Goal: Task Accomplishment & Management: Use online tool/utility

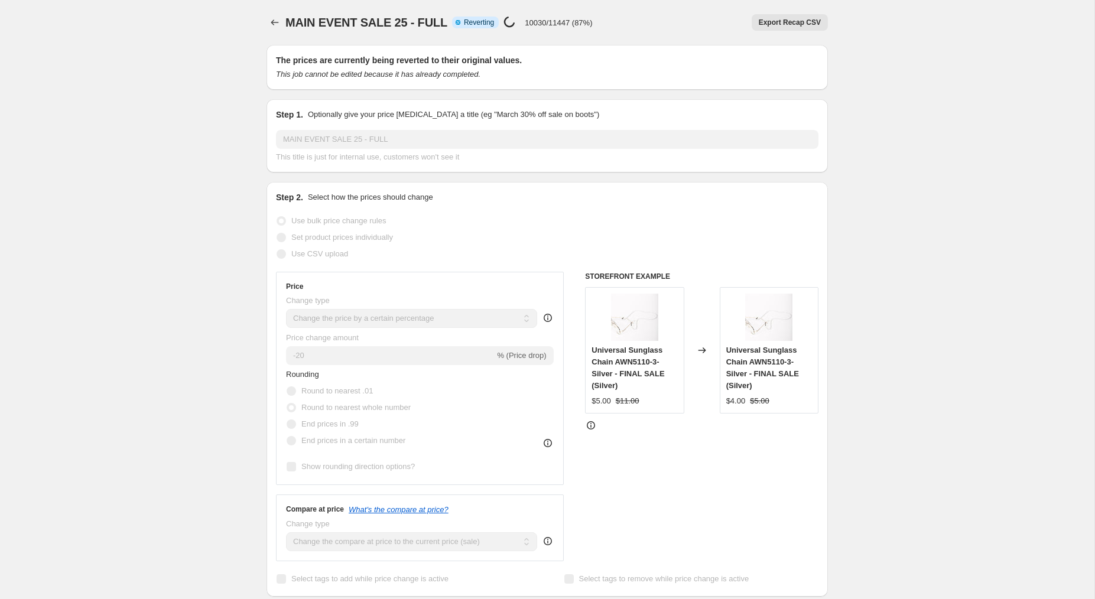
select select "percentage"
select select "product_status"
select select "tag"
select select "not_equal"
select select "tag"
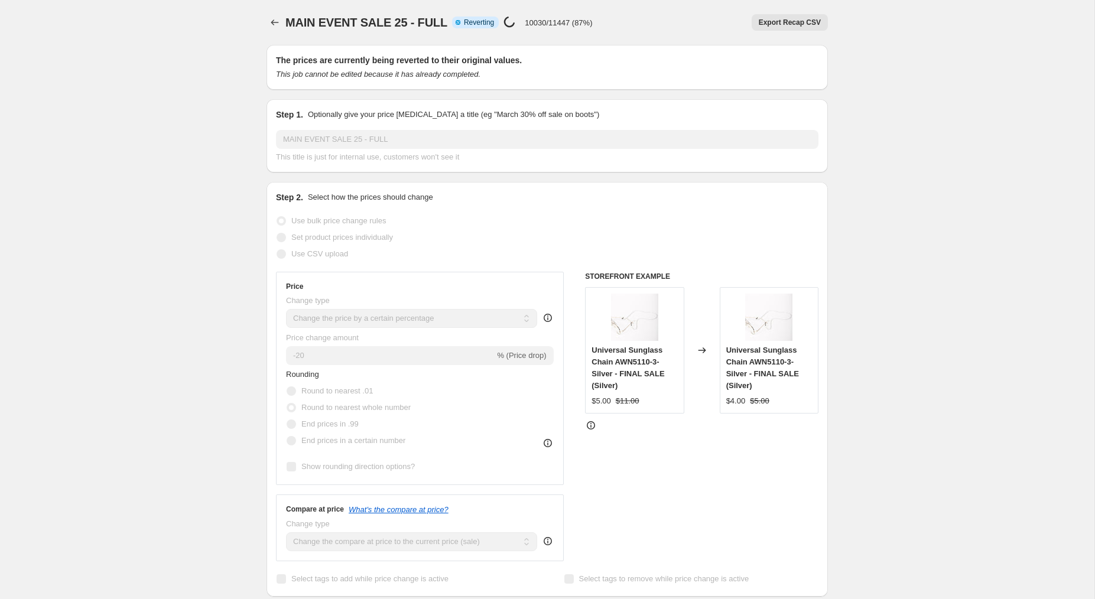
select select "not_equal"
select select "tag"
select select "not_equal"
select select "tag"
select select "not_equal"
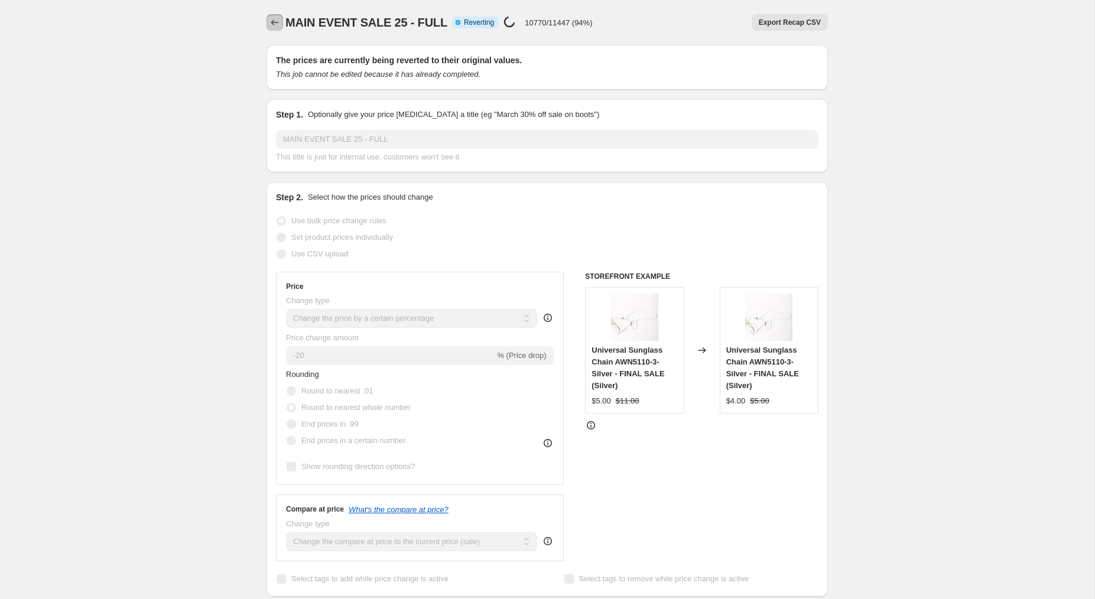
click at [271, 24] on icon "Price change jobs" at bounding box center [275, 23] width 12 height 12
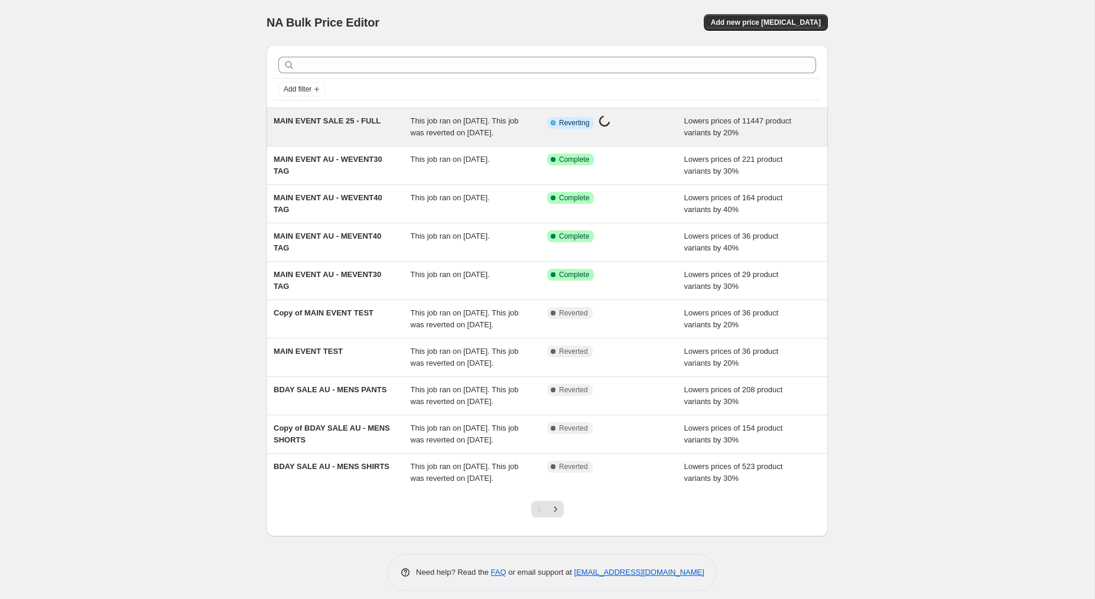
click at [360, 136] on div "MAIN EVENT SALE 25 - FULL" at bounding box center [342, 127] width 137 height 24
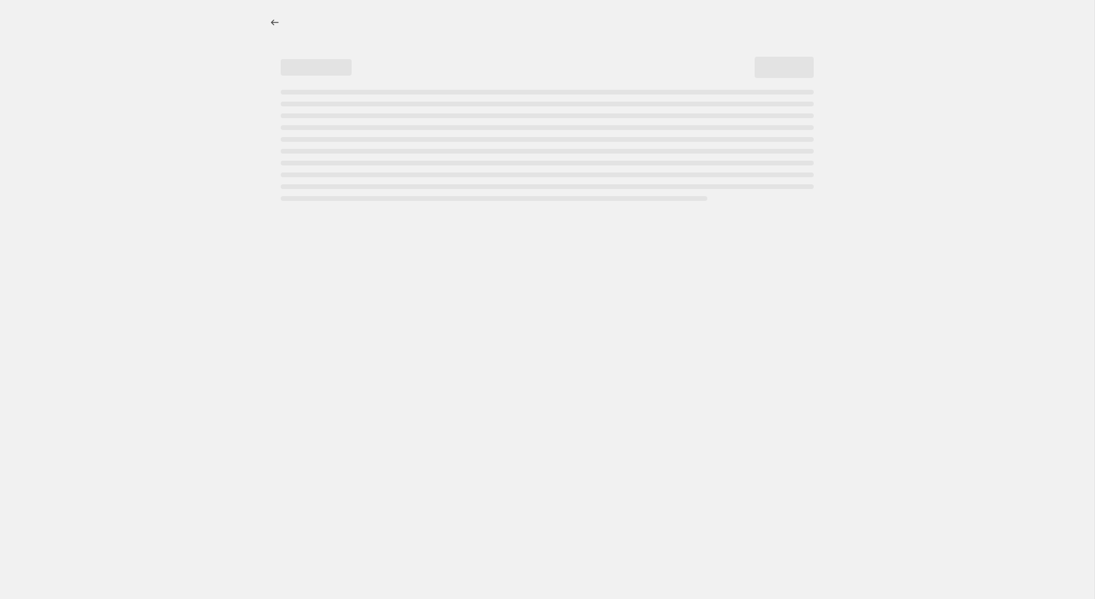
select select "percentage"
select select "product_status"
select select "tag"
select select "not_equal"
select select "tag"
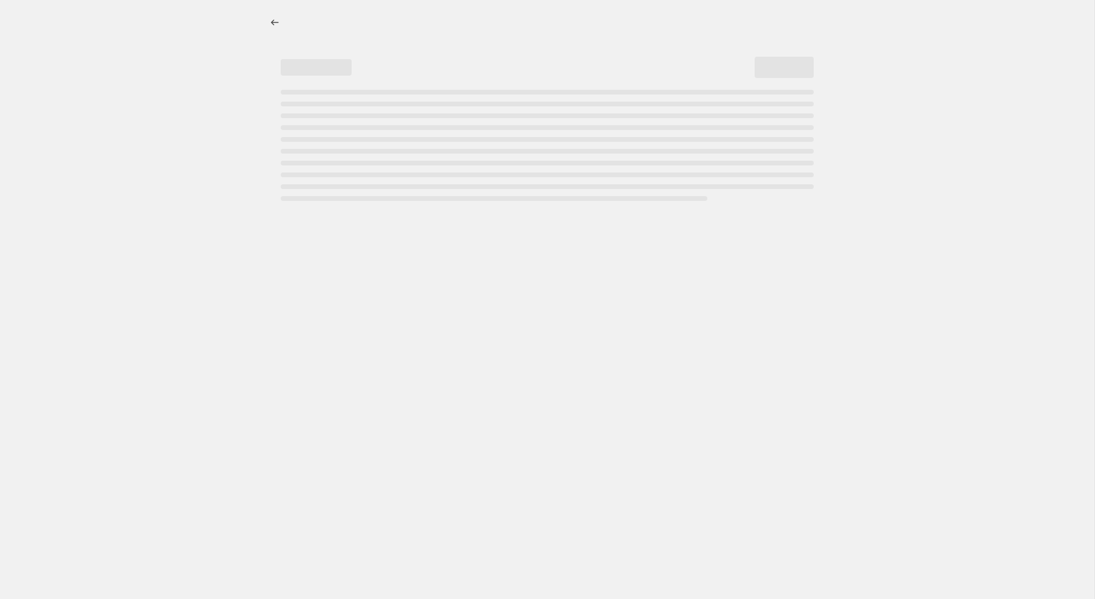
select select "not_equal"
select select "tag"
select select "not_equal"
select select "tag"
select select "not_equal"
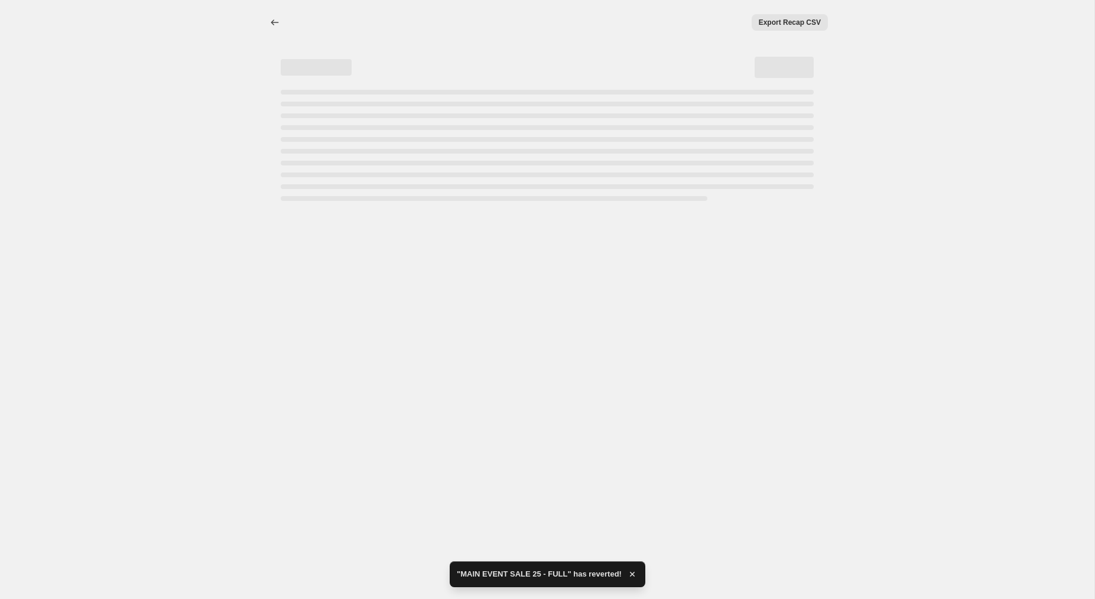
select select "percentage"
select select "product_status"
select select "tag"
select select "not_equal"
select select "tag"
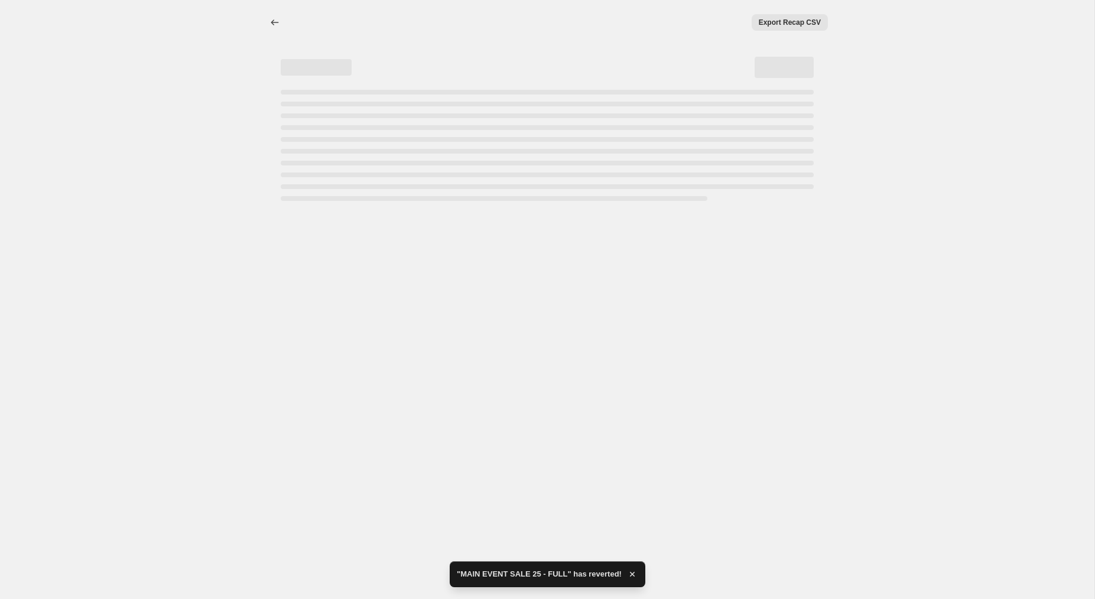
select select "not_equal"
select select "tag"
select select "not_equal"
select select "tag"
select select "not_equal"
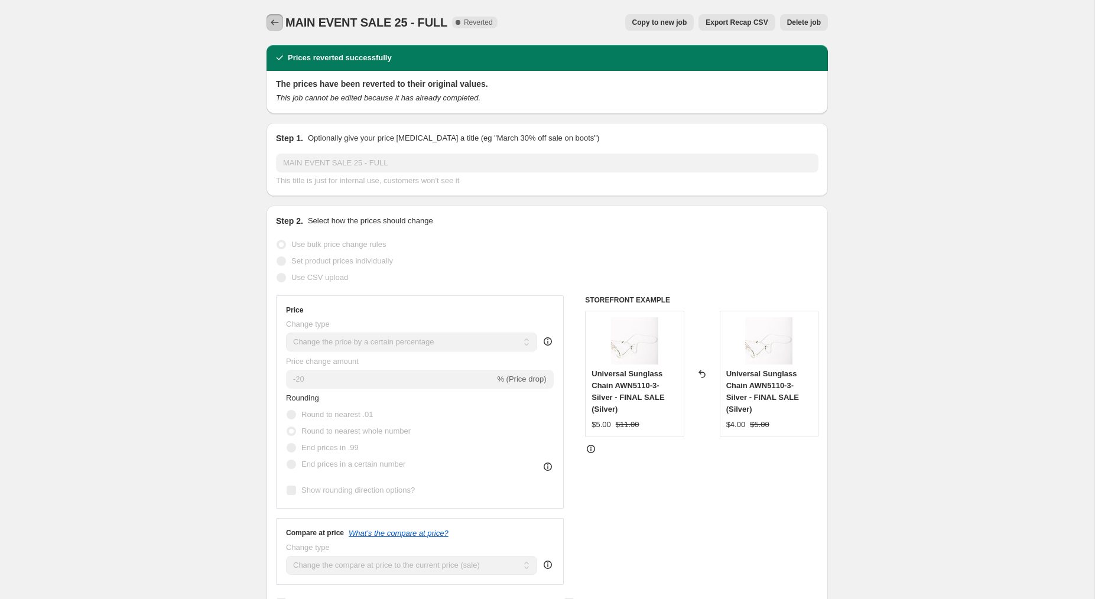
click at [272, 24] on icon "Price change jobs" at bounding box center [275, 23] width 12 height 12
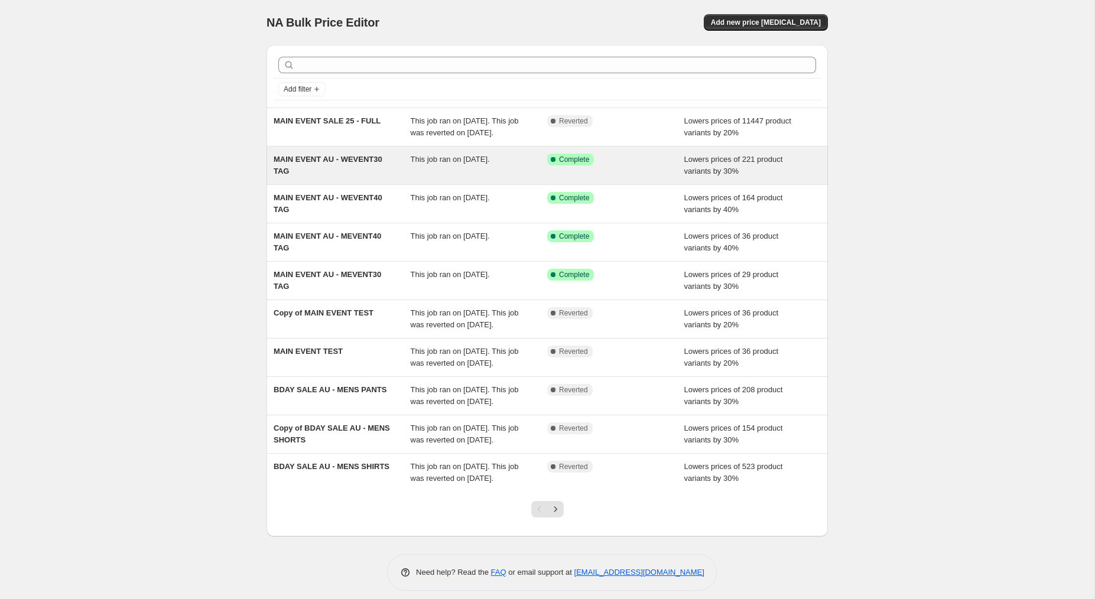
click at [464, 177] on div "This job ran on [DATE]." at bounding box center [479, 166] width 137 height 24
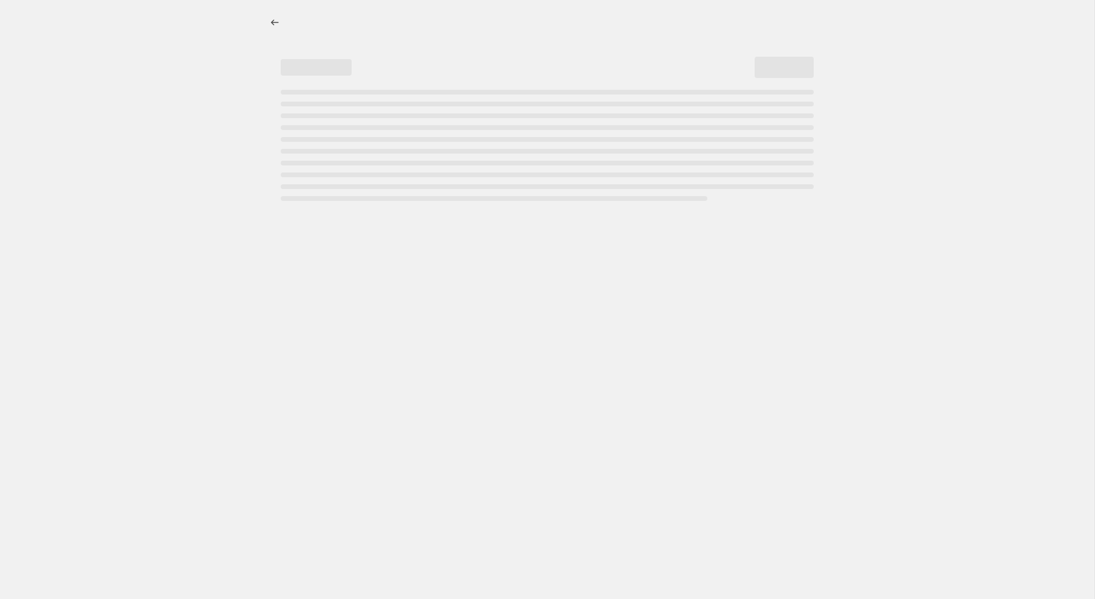
select select "percentage"
select select "product_status"
select select "tag"
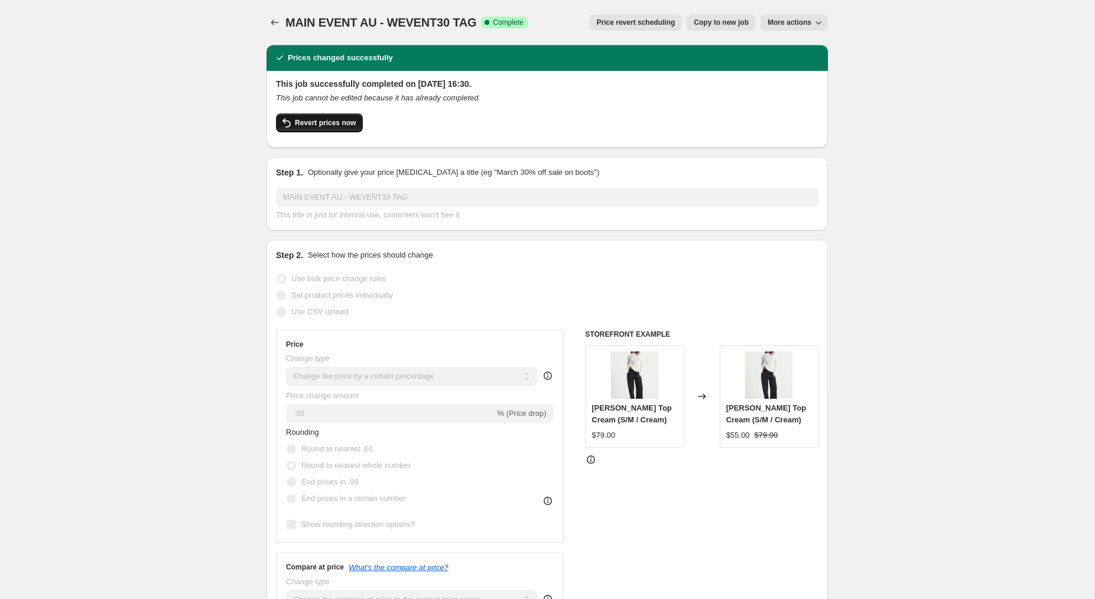
click at [326, 119] on span "Revert prices now" at bounding box center [325, 122] width 61 height 9
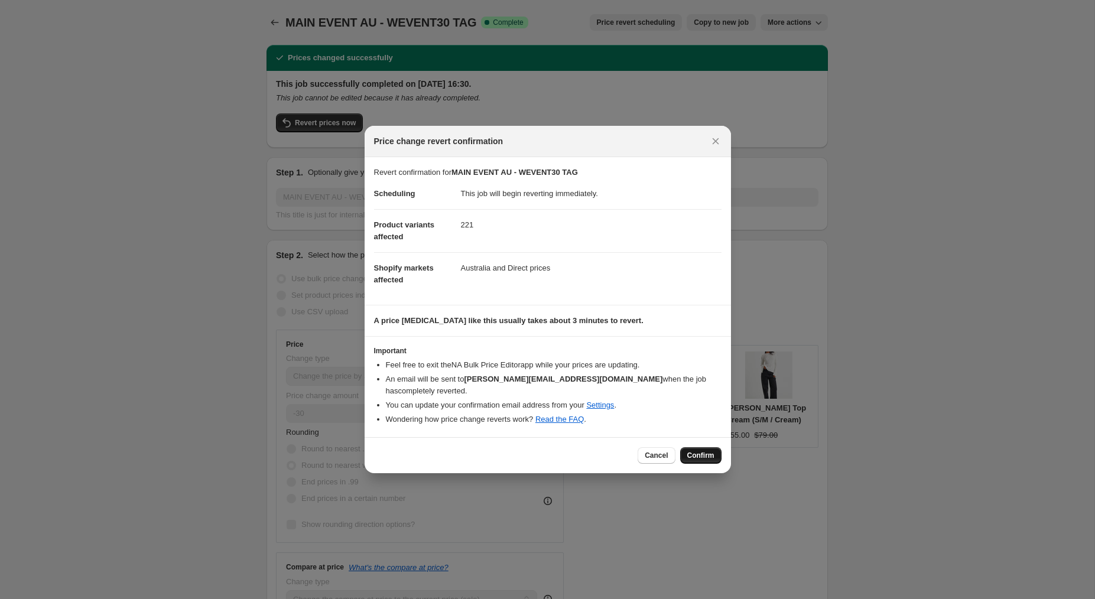
click at [701, 453] on span "Confirm" at bounding box center [700, 455] width 27 height 9
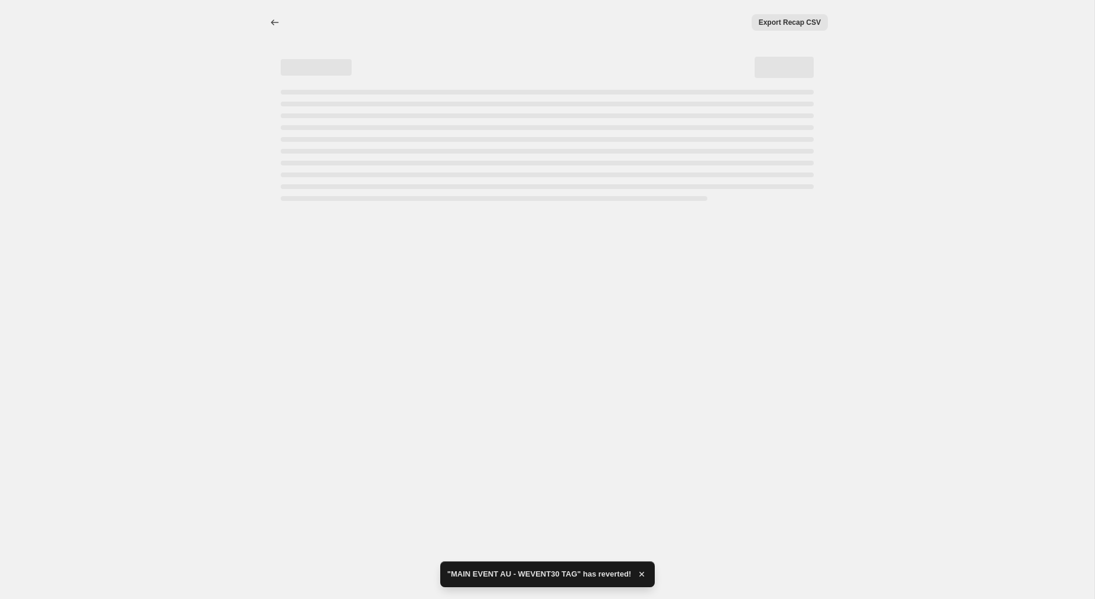
select select "percentage"
select select "product_status"
select select "tag"
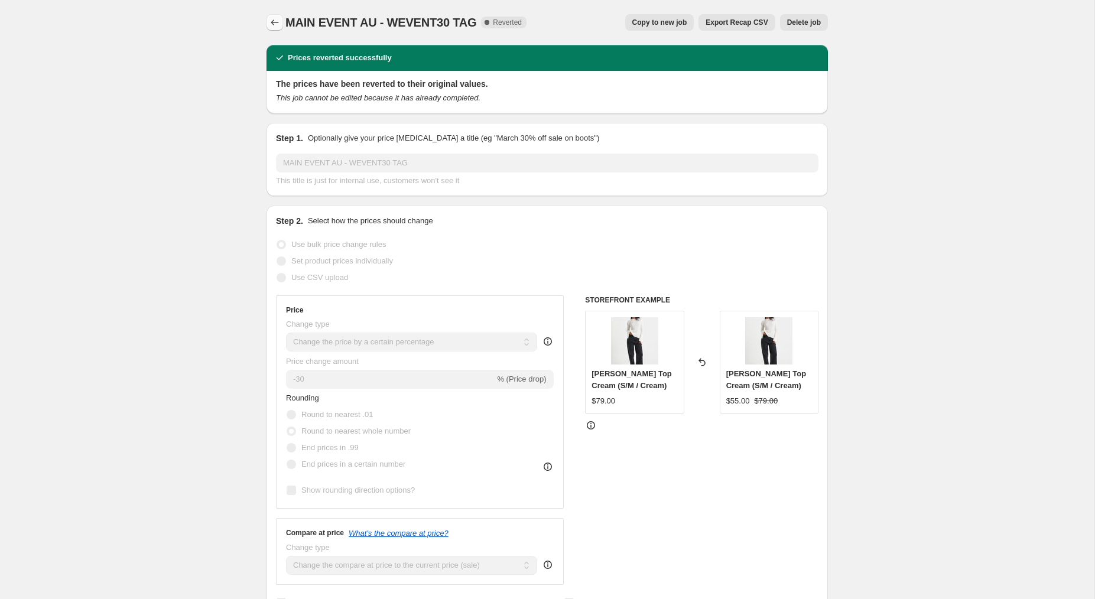
click at [276, 23] on icon "Price change jobs" at bounding box center [275, 23] width 12 height 12
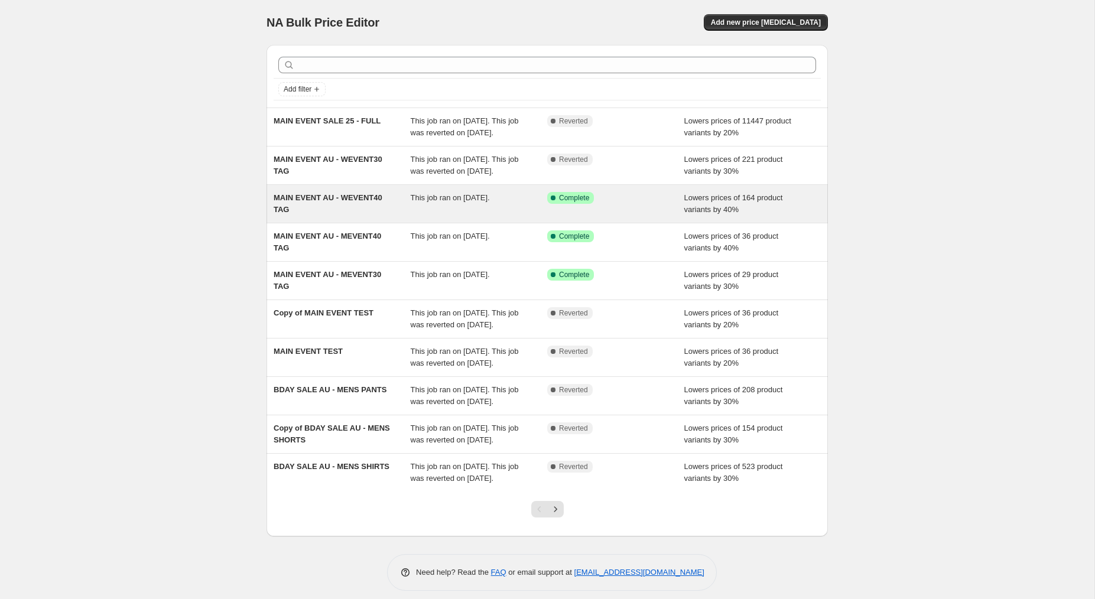
click at [489, 202] on span "This job ran on [DATE]." at bounding box center [450, 197] width 79 height 9
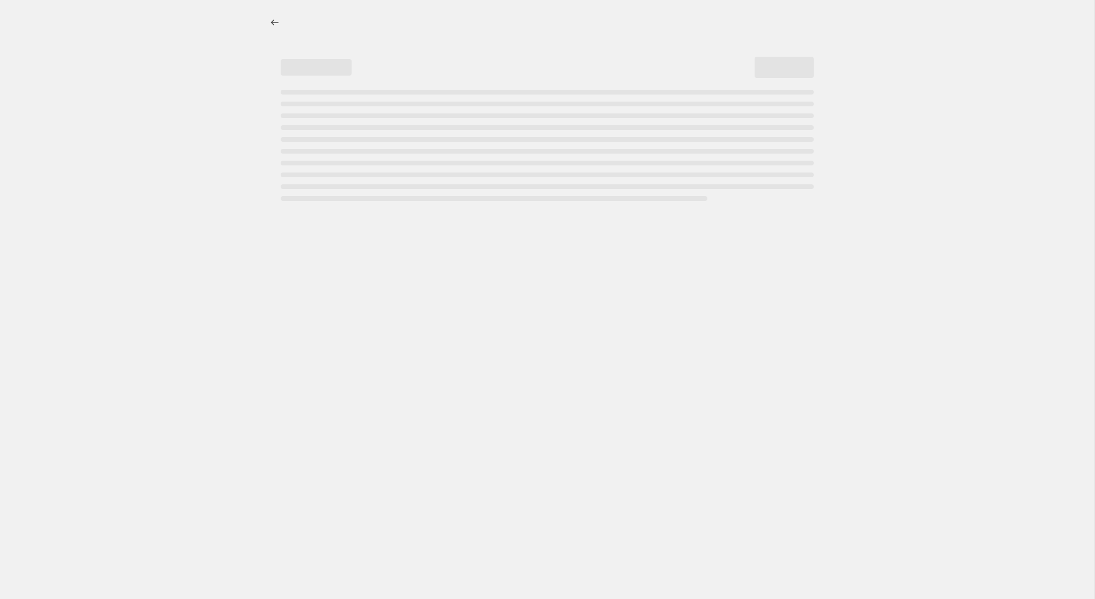
select select "percentage"
select select "product_status"
select select "tag"
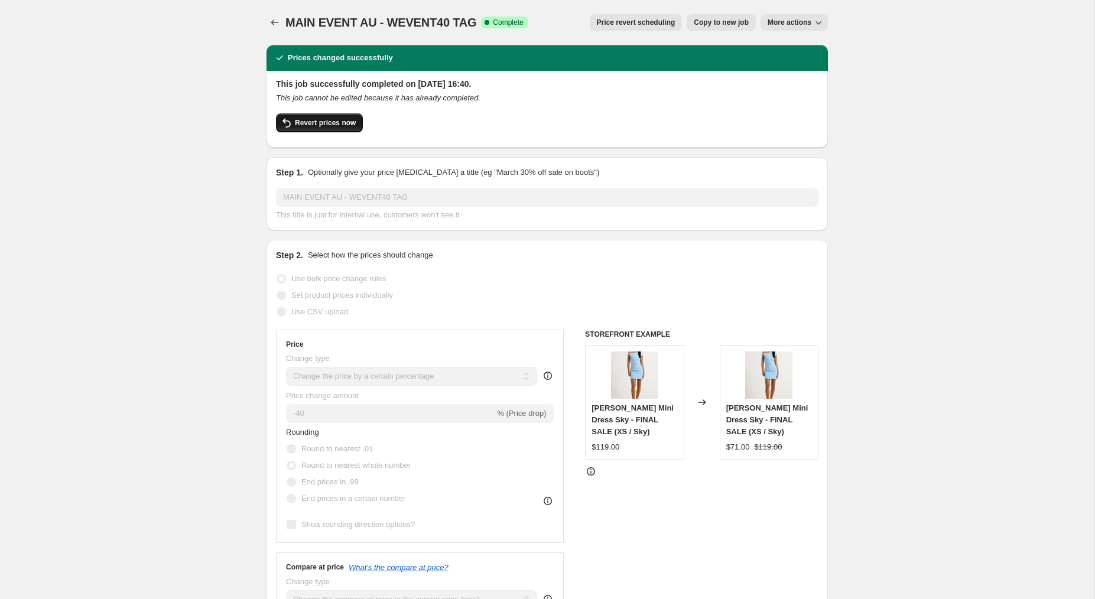
click at [333, 125] on span "Revert prices now" at bounding box center [325, 122] width 61 height 9
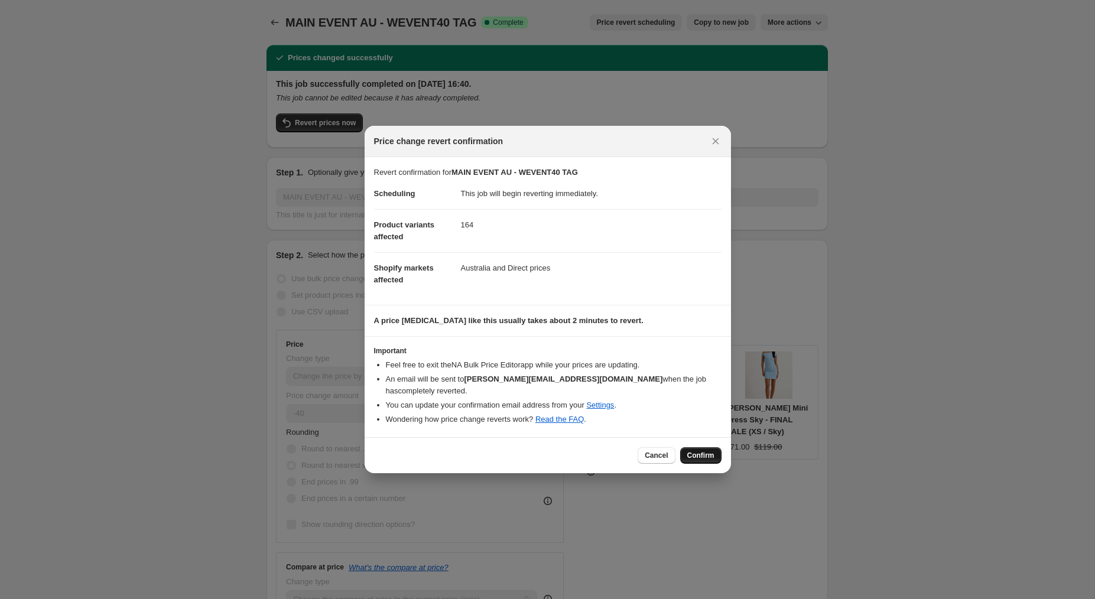
click at [692, 451] on span "Confirm" at bounding box center [700, 455] width 27 height 9
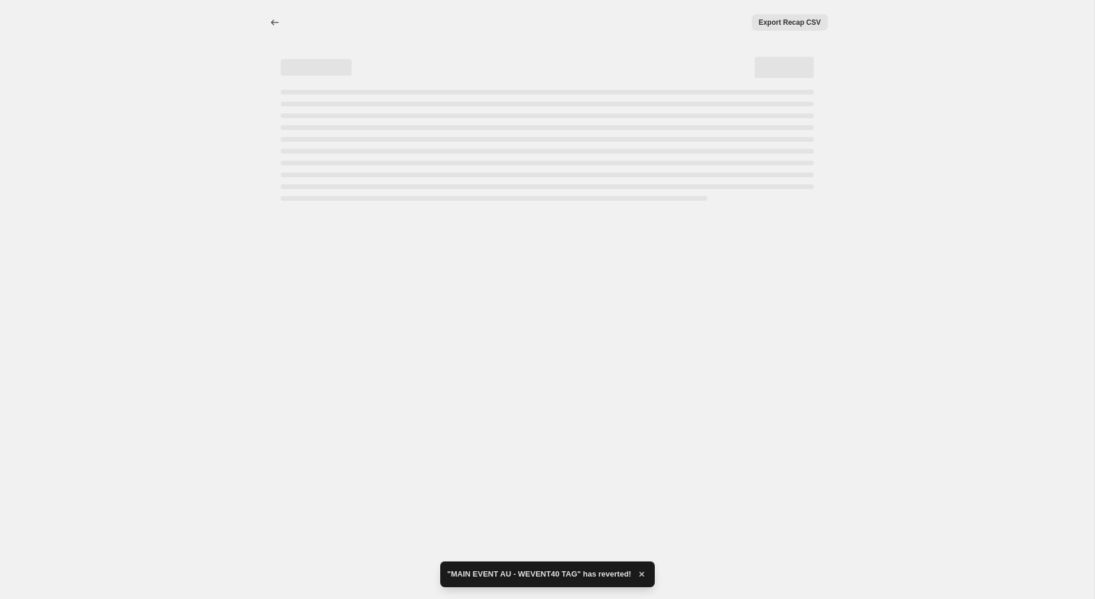
select select "percentage"
select select "product_status"
select select "tag"
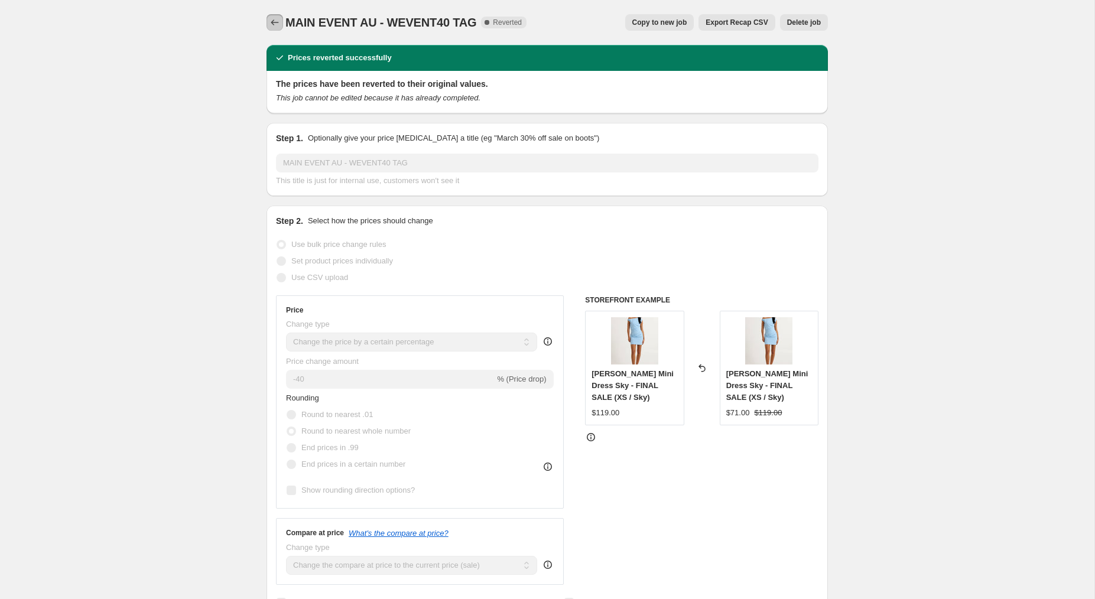
click at [276, 24] on icon "Price change jobs" at bounding box center [275, 23] width 12 height 12
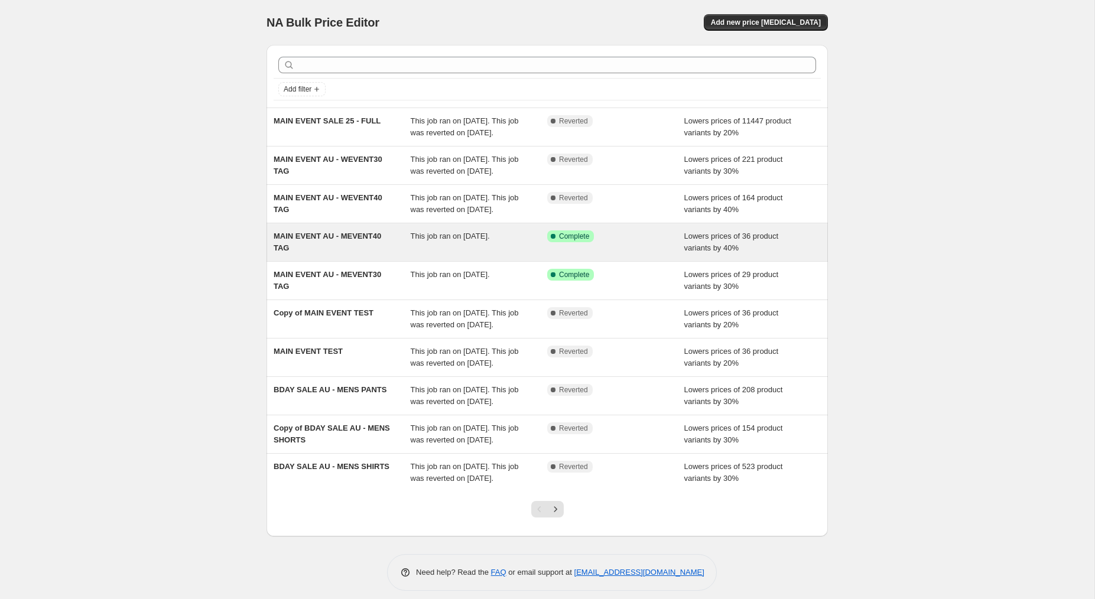
click at [471, 240] on span "This job ran on [DATE]." at bounding box center [450, 236] width 79 height 9
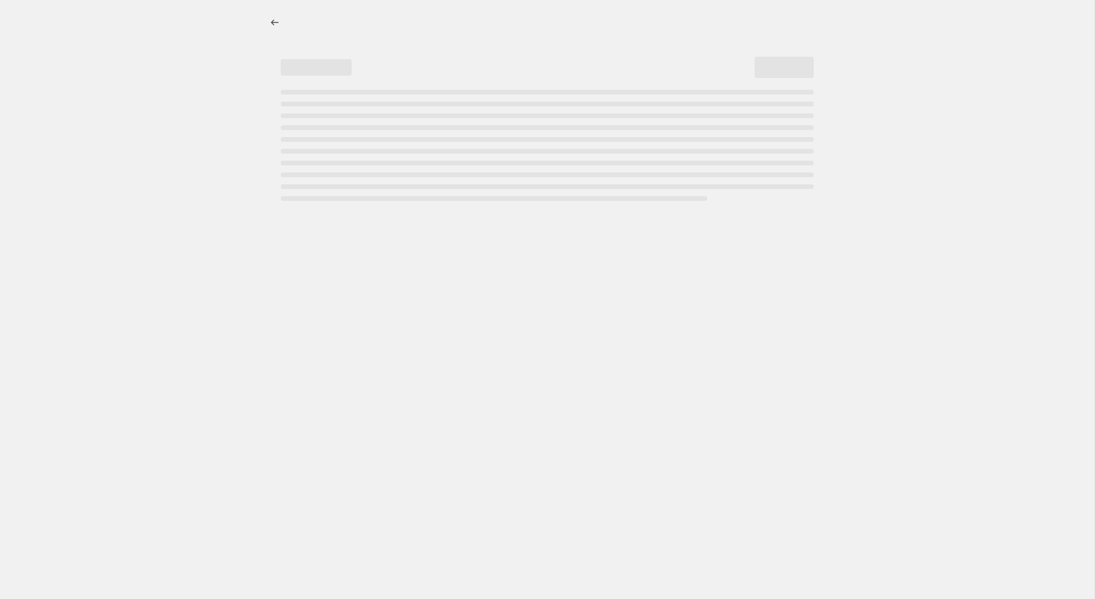
select select "percentage"
select select "product_status"
select select "tag"
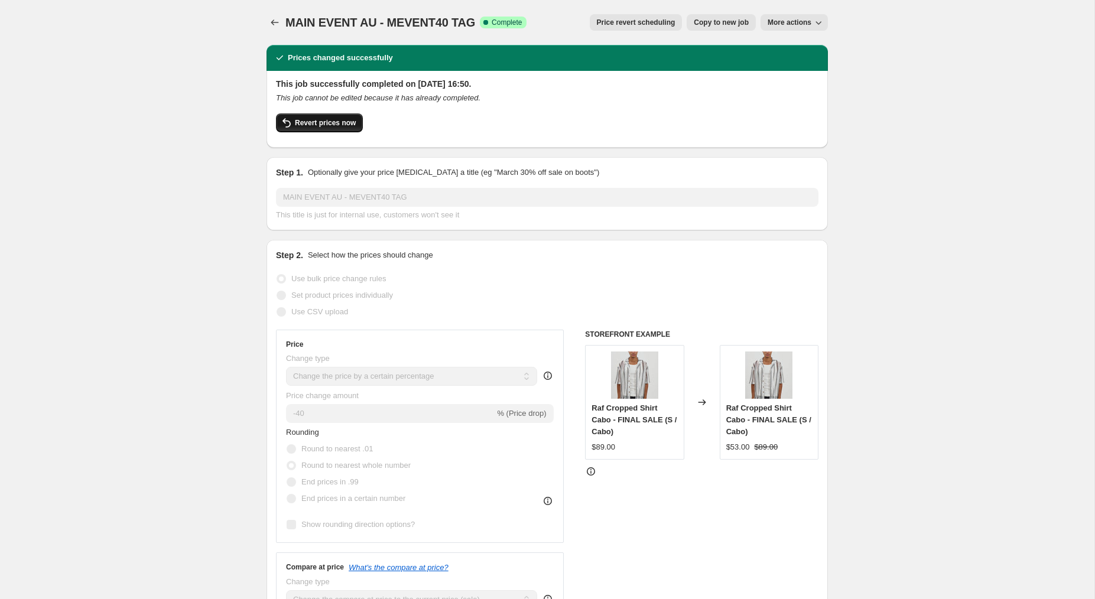
click at [321, 126] on span "Revert prices now" at bounding box center [325, 122] width 61 height 9
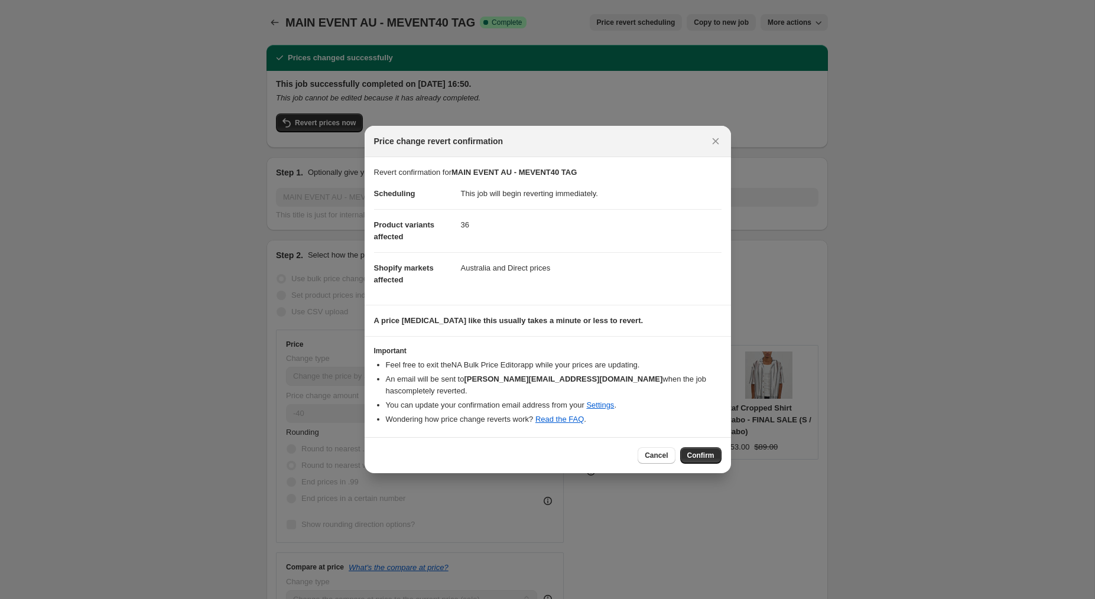
click at [695, 451] on span "Confirm" at bounding box center [700, 455] width 27 height 9
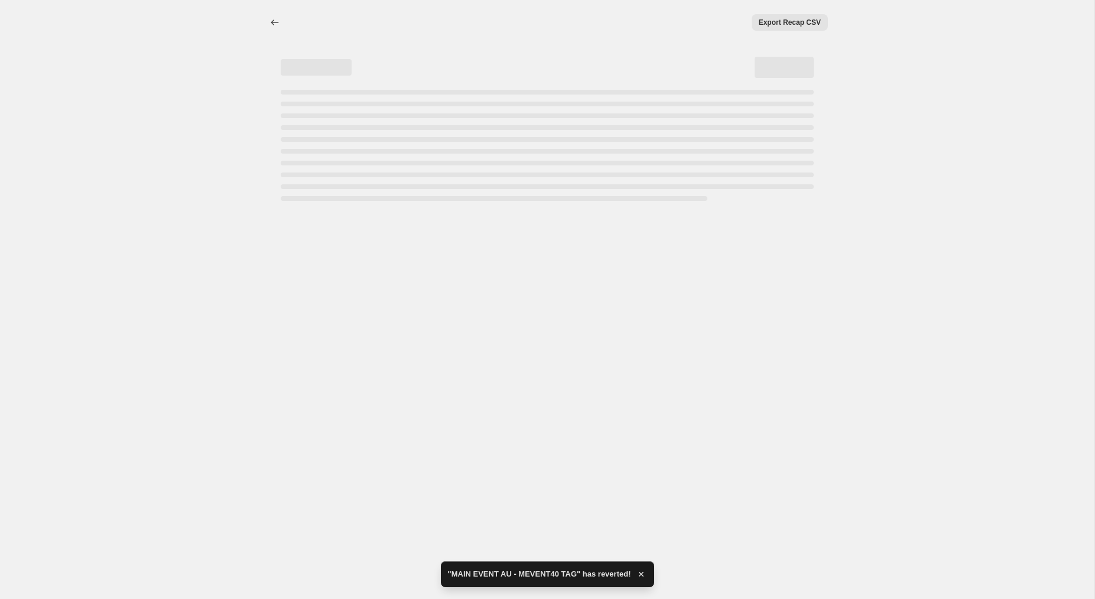
select select "percentage"
select select "product_status"
select select "tag"
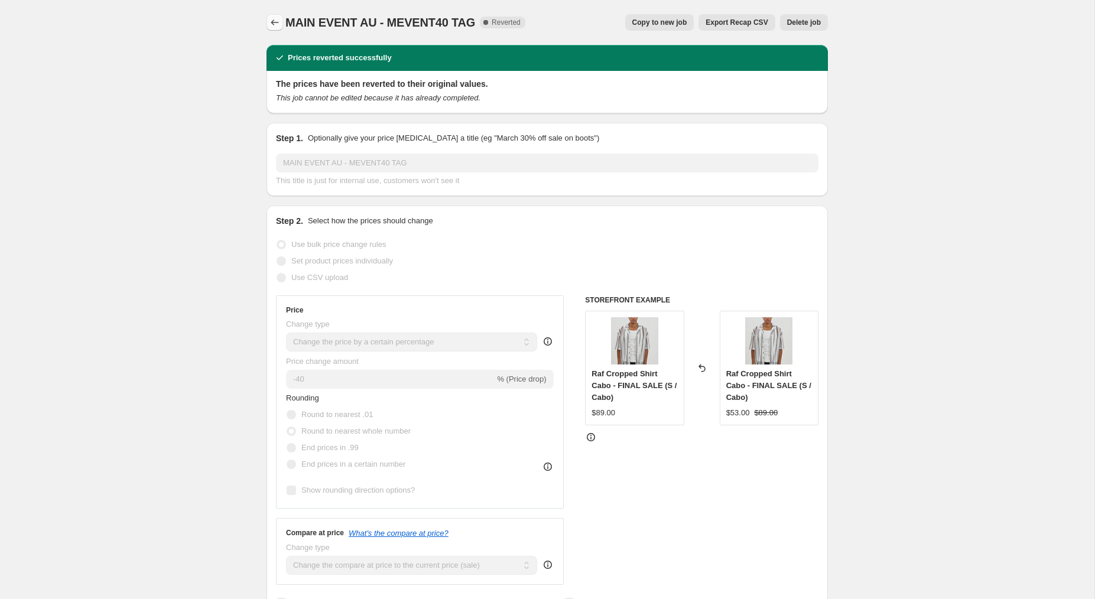
click at [279, 25] on icon "Price change jobs" at bounding box center [275, 23] width 12 height 12
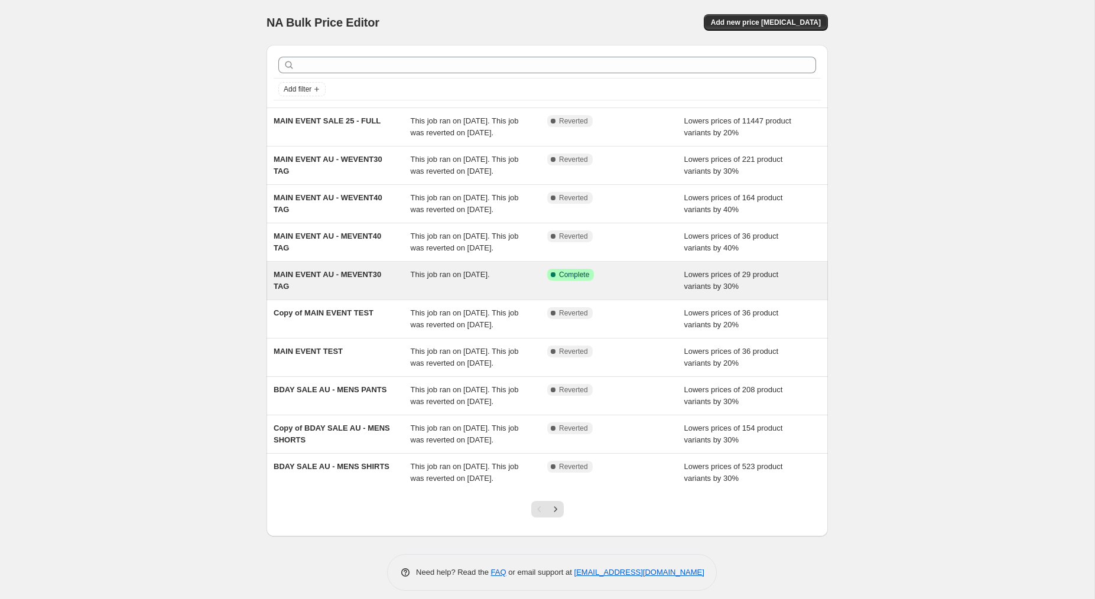
click at [457, 292] on div "This job ran on [DATE]." at bounding box center [479, 281] width 137 height 24
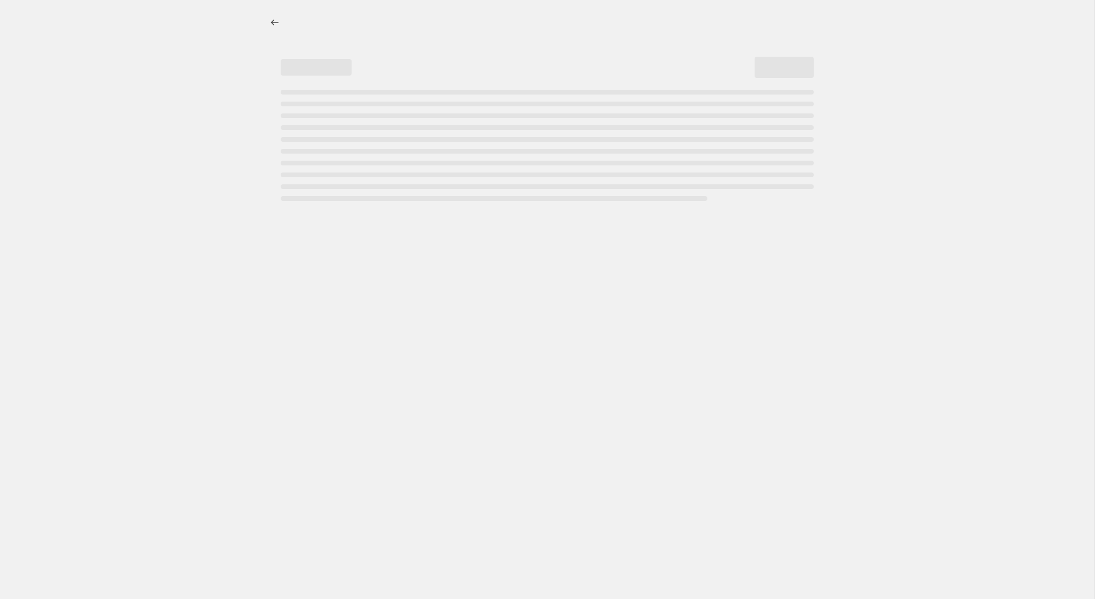
select select "percentage"
select select "product_status"
select select "tag"
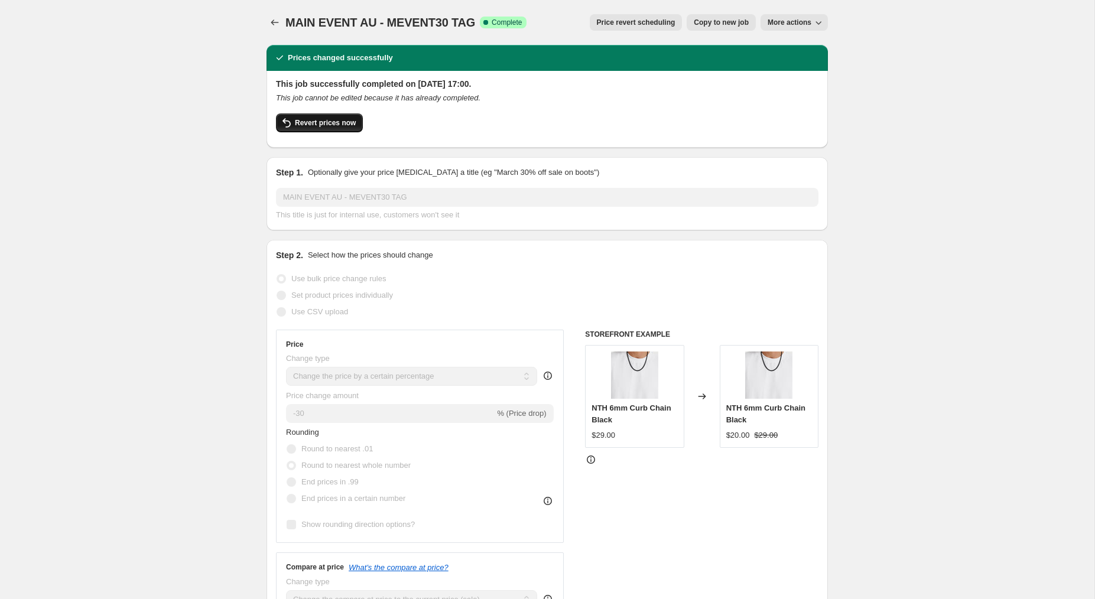
click at [330, 123] on span "Revert prices now" at bounding box center [325, 122] width 61 height 9
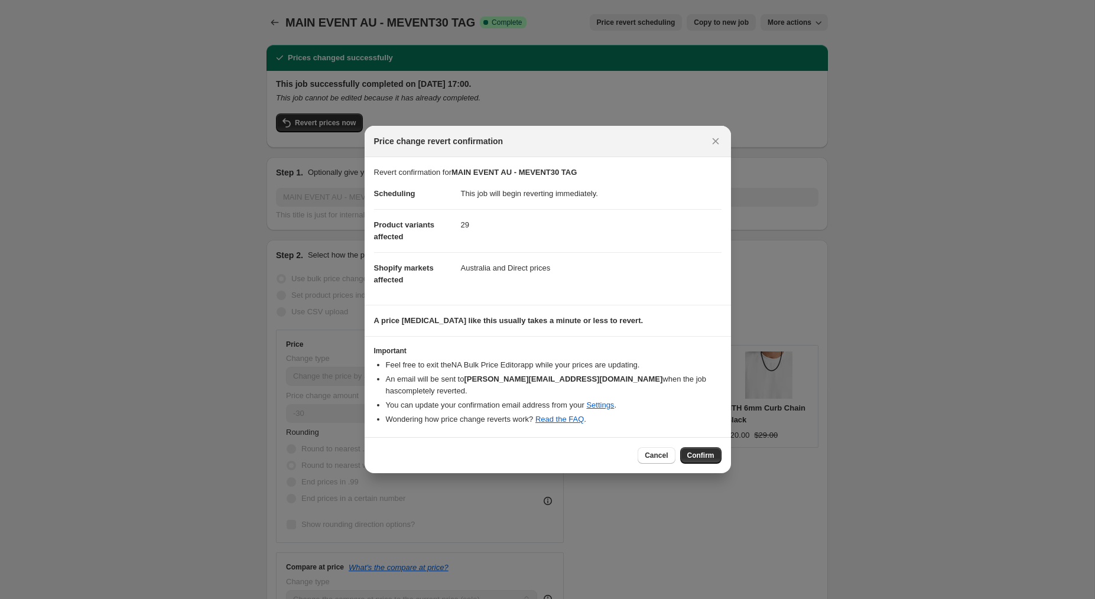
click at [695, 455] on button "Confirm" at bounding box center [700, 455] width 41 height 17
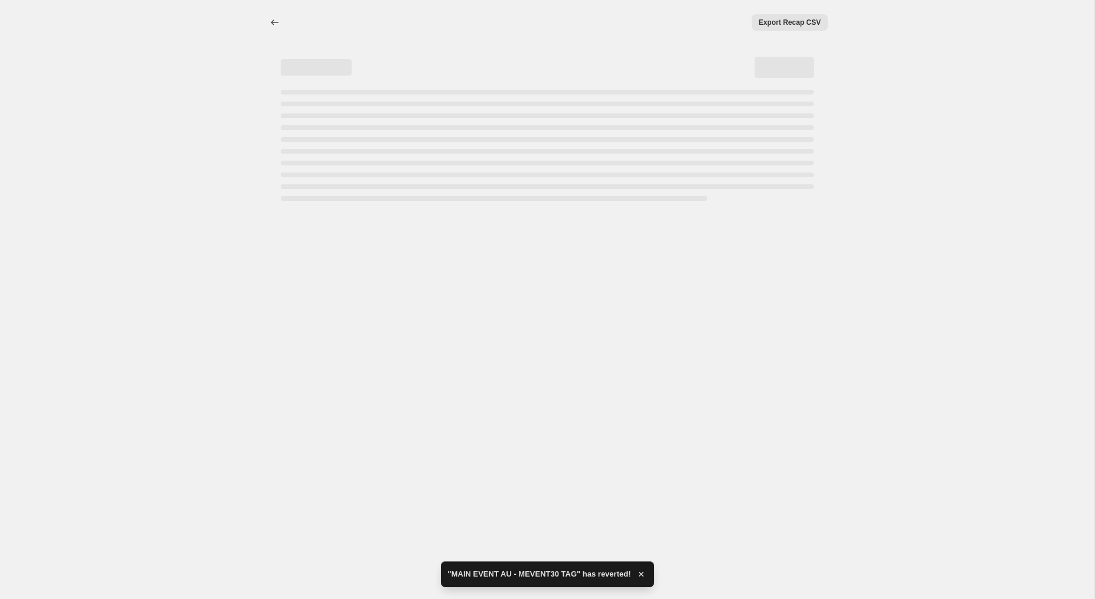
select select "percentage"
select select "product_status"
select select "tag"
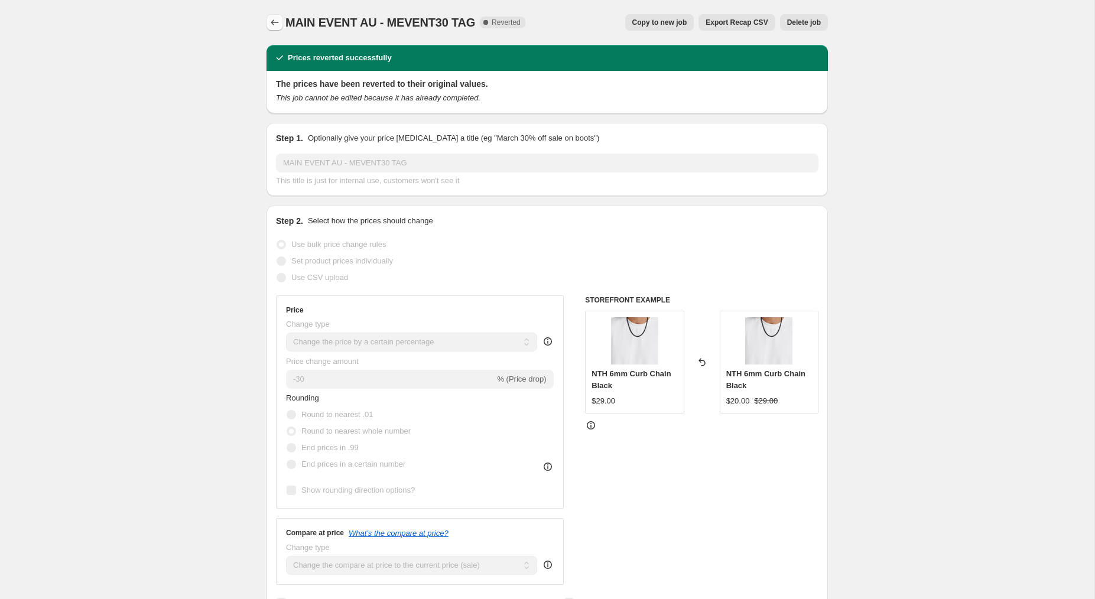
click at [274, 24] on icon "Price change jobs" at bounding box center [275, 23] width 12 height 12
